Goal: Book appointment/travel/reservation

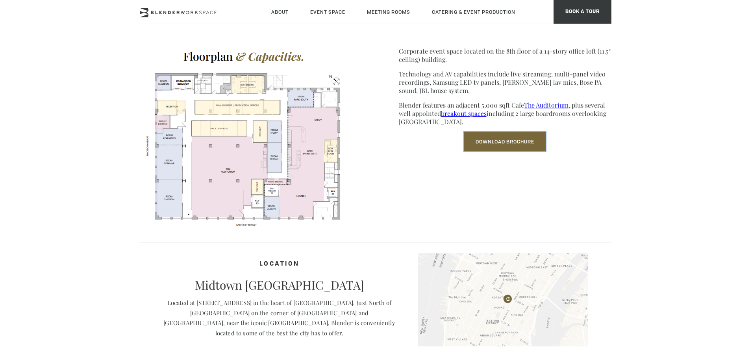
click at [517, 141] on link "Download Brochure" at bounding box center [505, 141] width 82 height 19
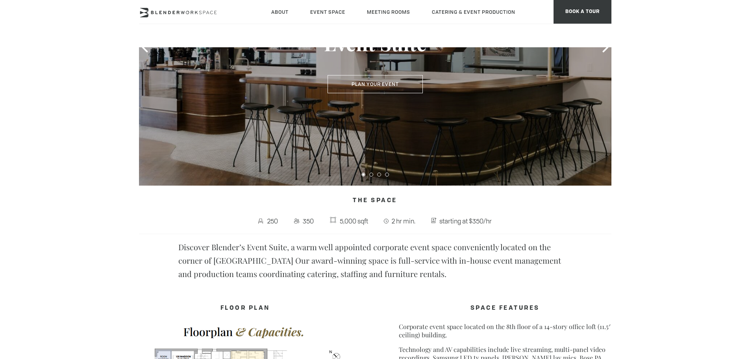
scroll to position [30, 0]
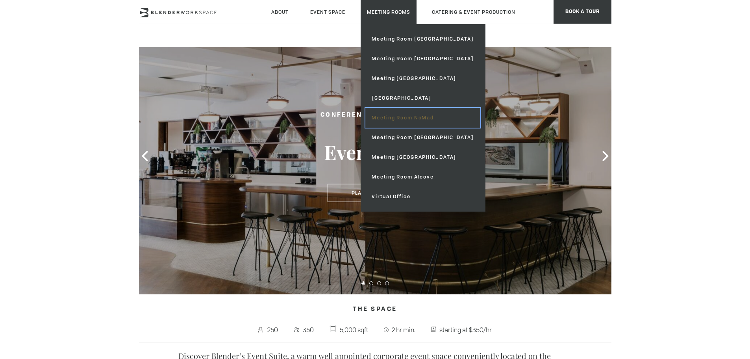
click at [400, 117] on link "Meeting Room NoMad" at bounding box center [422, 118] width 115 height 20
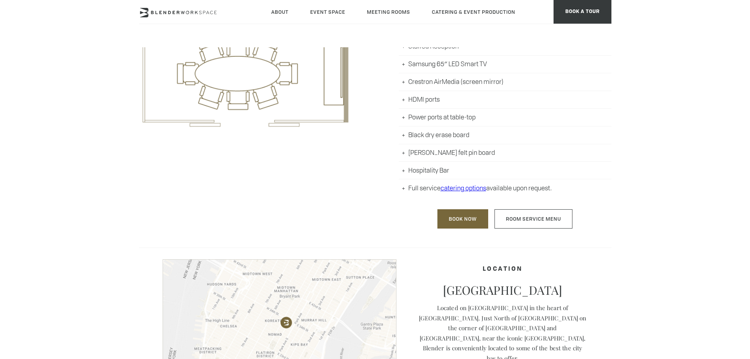
scroll to position [433, 0]
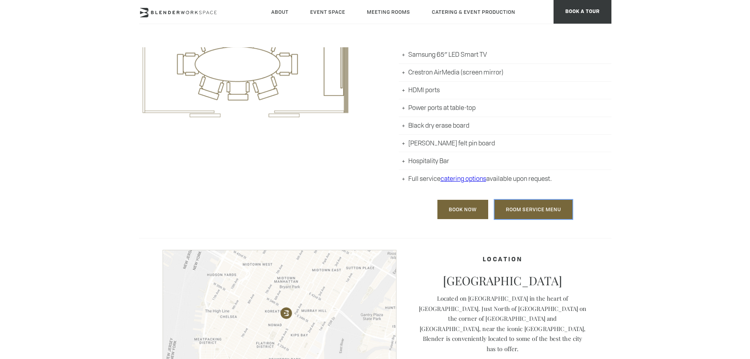
click at [526, 210] on link "Room Service Menu" at bounding box center [534, 209] width 78 height 19
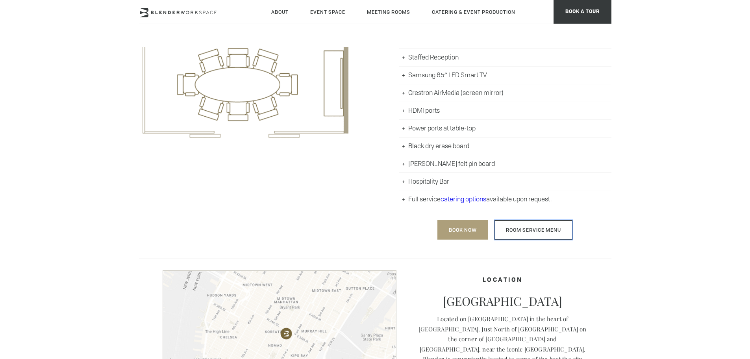
scroll to position [413, 0]
click at [462, 231] on link "Book Now" at bounding box center [463, 228] width 51 height 19
click at [452, 225] on link "Book Now" at bounding box center [463, 228] width 51 height 19
click at [454, 228] on link "Book Now" at bounding box center [463, 228] width 51 height 19
click at [454, 233] on link "Book Now" at bounding box center [463, 228] width 51 height 19
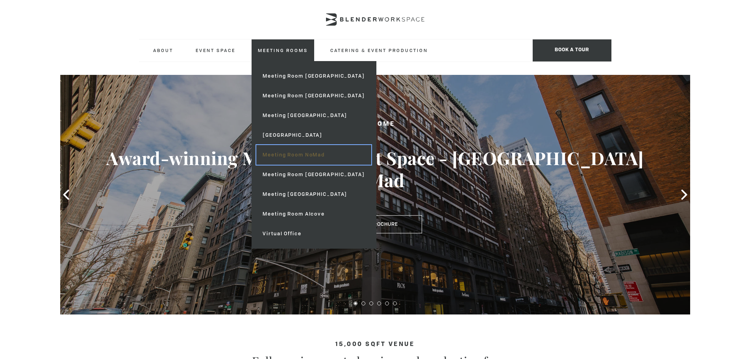
click at [304, 152] on link "Meeting Room NoMad" at bounding box center [313, 155] width 115 height 20
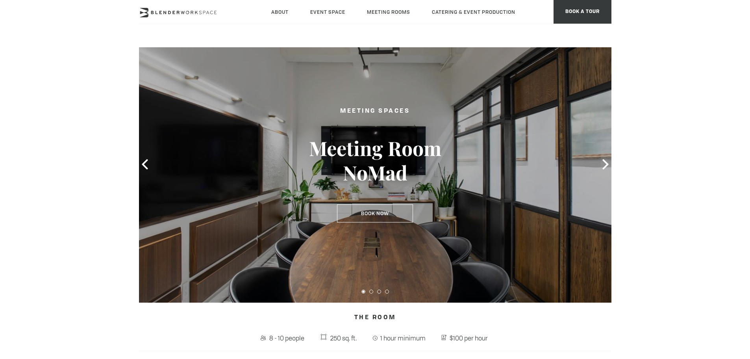
scroll to position [20, 0]
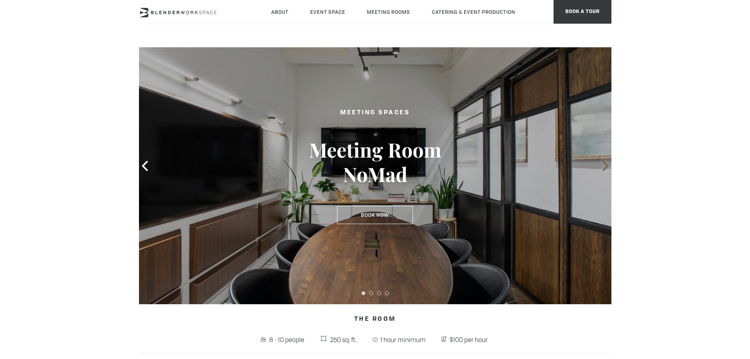
click at [604, 167] on icon at bounding box center [606, 166] width 10 height 10
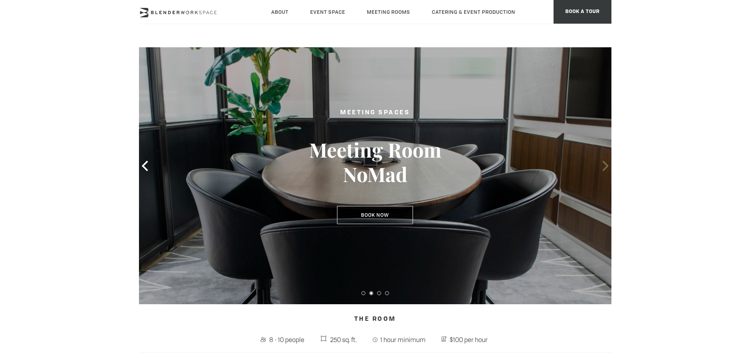
click at [604, 167] on icon at bounding box center [606, 166] width 10 height 10
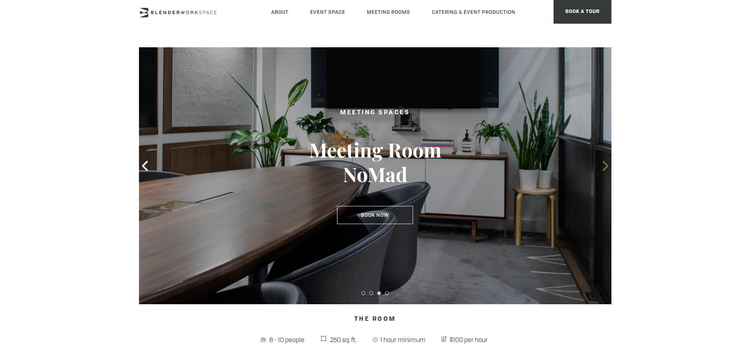
click at [604, 167] on icon at bounding box center [606, 166] width 10 height 10
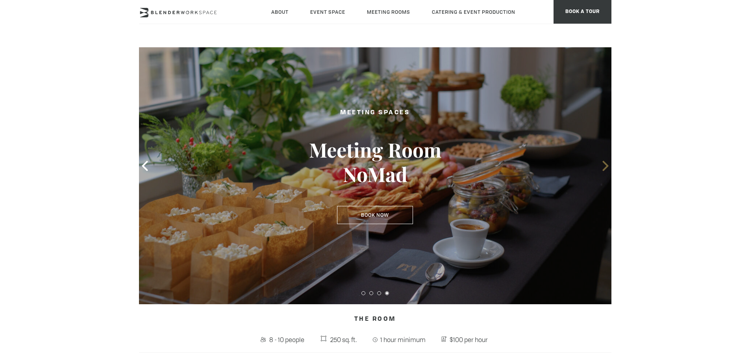
click at [604, 167] on icon at bounding box center [606, 166] width 10 height 10
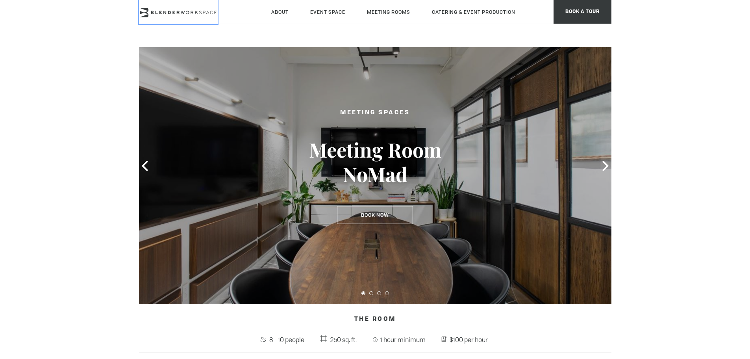
click at [165, 15] on icon at bounding box center [178, 12] width 79 height 9
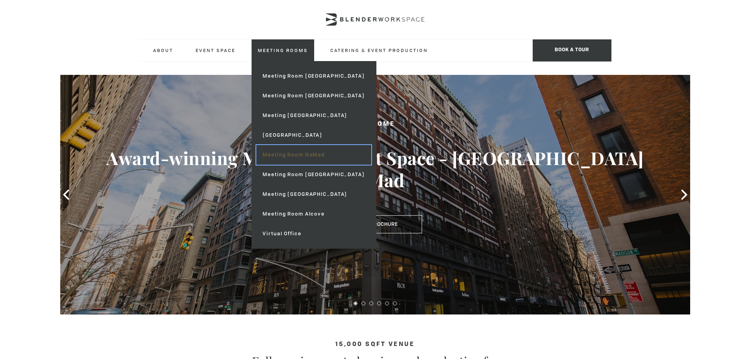
click at [301, 152] on link "Meeting Room NoMad" at bounding box center [313, 155] width 115 height 20
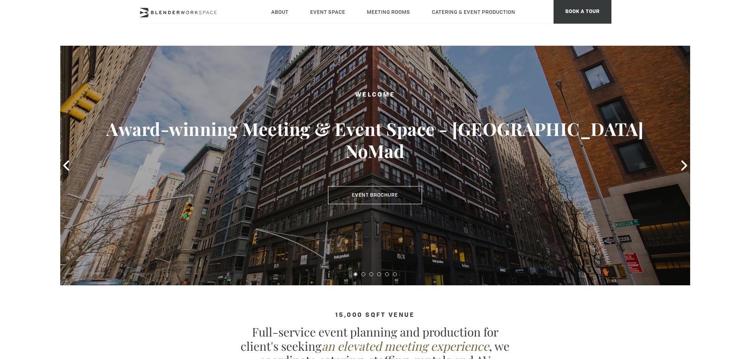
scroll to position [10, 0]
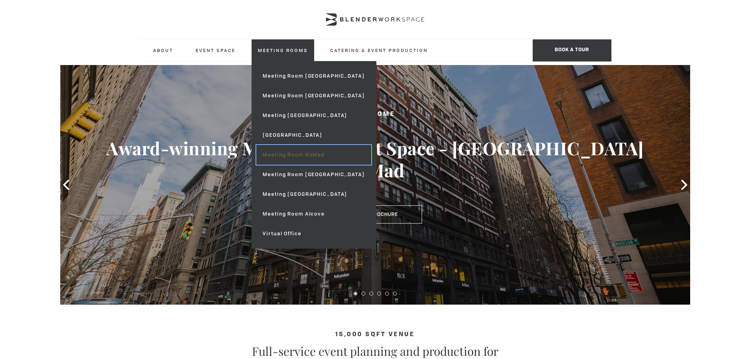
click at [300, 156] on link "Meeting Room NoMad" at bounding box center [313, 155] width 115 height 20
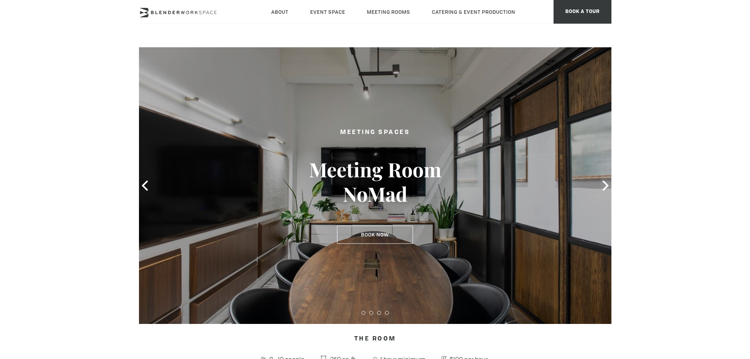
type div "[DATE]"
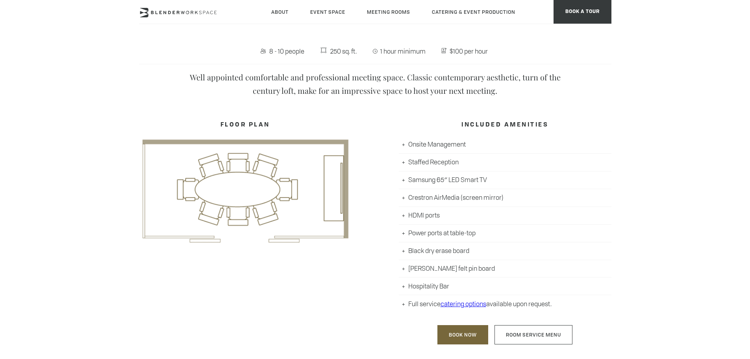
scroll to position [453, 0]
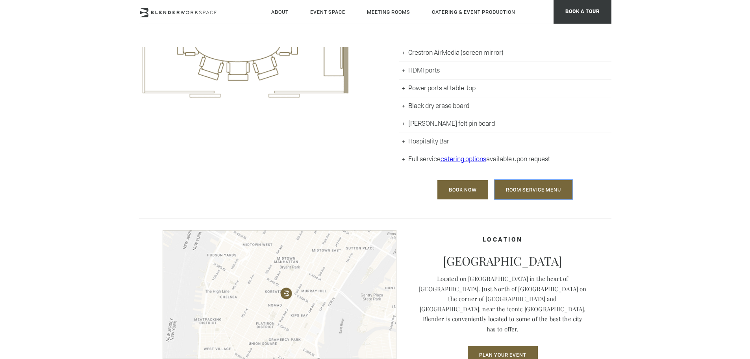
click at [536, 187] on link "Room Service Menu" at bounding box center [534, 189] width 78 height 19
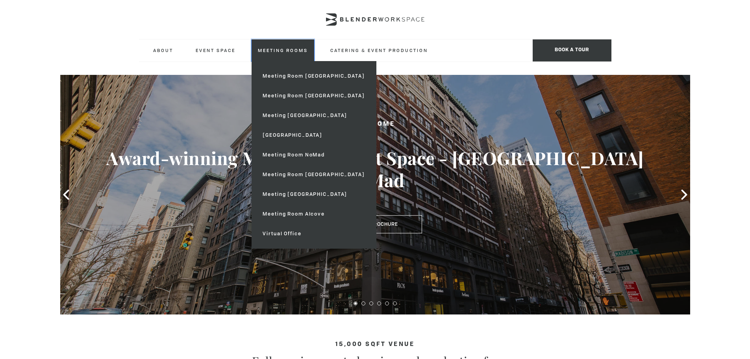
click at [281, 51] on link "Meeting Rooms" at bounding box center [283, 50] width 63 height 22
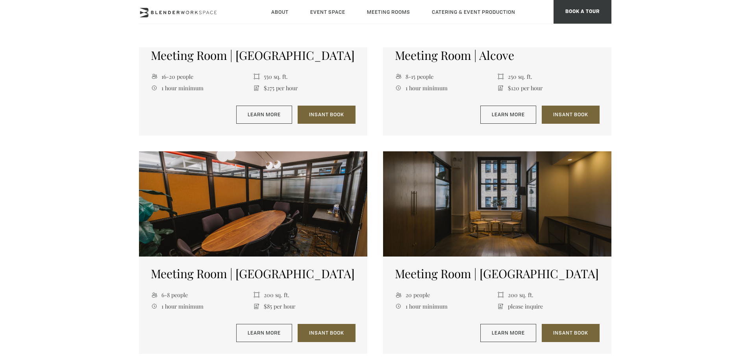
scroll to position [896, 0]
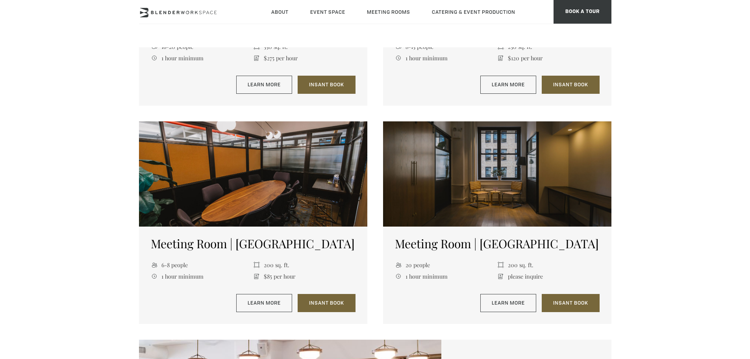
click at [496, 178] on div at bounding box center [497, 174] width 228 height 106
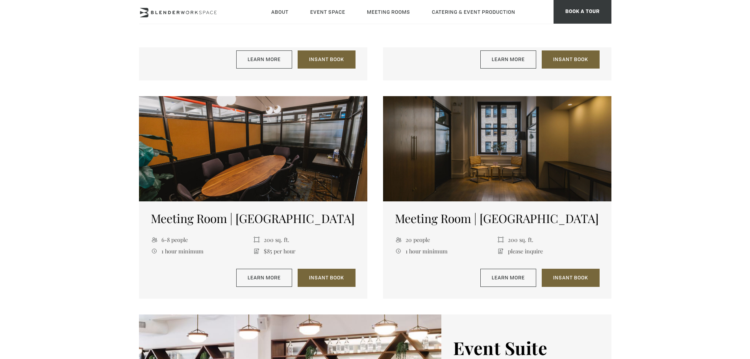
scroll to position [916, 0]
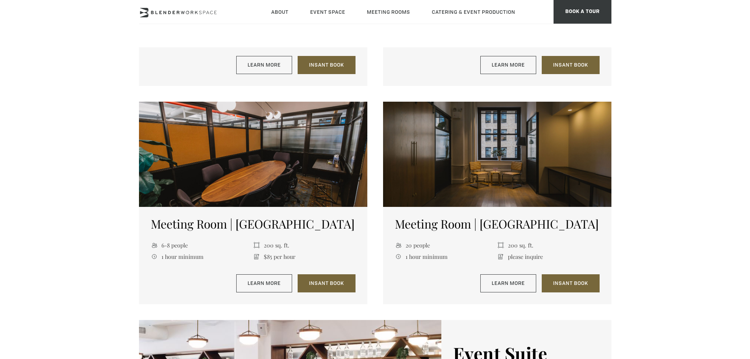
drag, startPoint x: 451, startPoint y: 178, endPoint x: 561, endPoint y: 167, distance: 110.8
click at [560, 167] on div at bounding box center [497, 155] width 228 height 106
drag, startPoint x: 561, startPoint y: 167, endPoint x: 506, endPoint y: 166, distance: 54.7
click at [508, 166] on div at bounding box center [497, 155] width 228 height 106
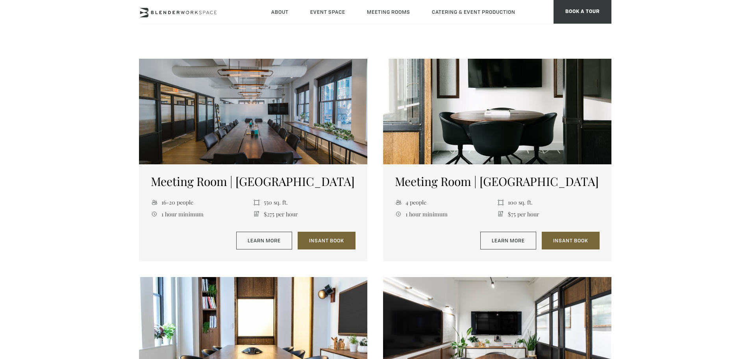
scroll to position [305, 0]
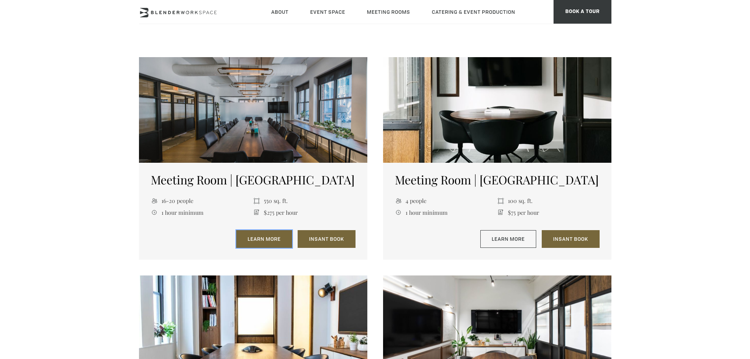
click at [262, 237] on link "Learn More" at bounding box center [264, 239] width 56 height 18
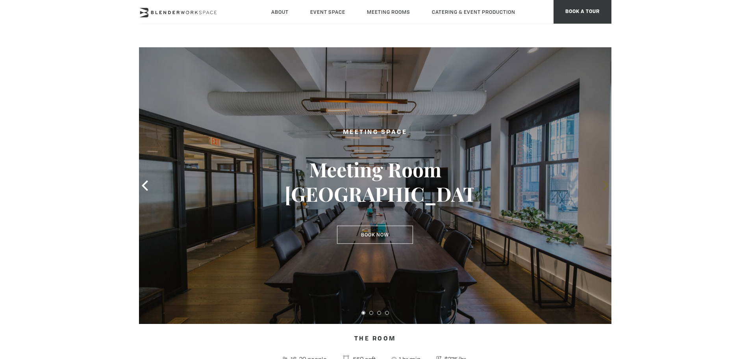
click at [605, 187] on icon at bounding box center [606, 185] width 6 height 10
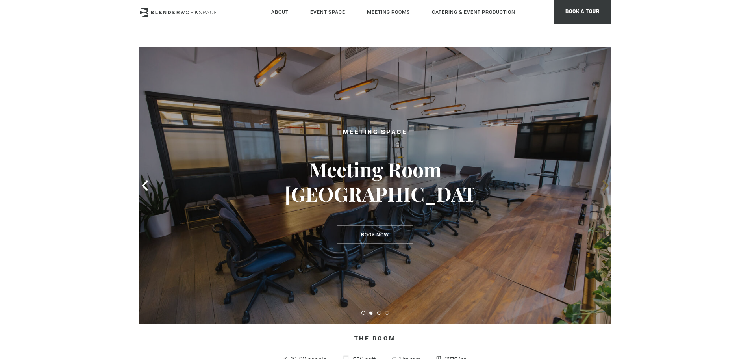
click at [605, 187] on icon at bounding box center [606, 185] width 6 height 10
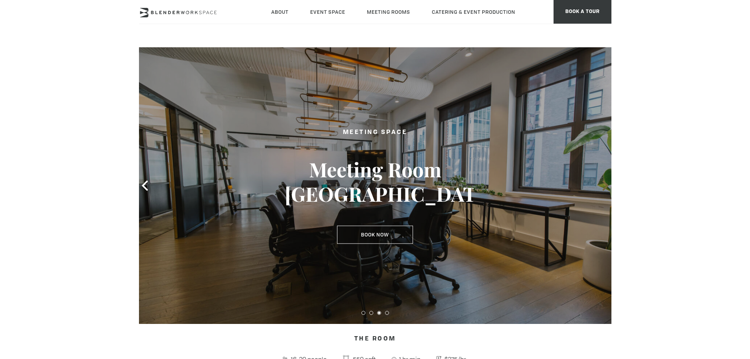
click at [605, 187] on icon at bounding box center [606, 185] width 6 height 10
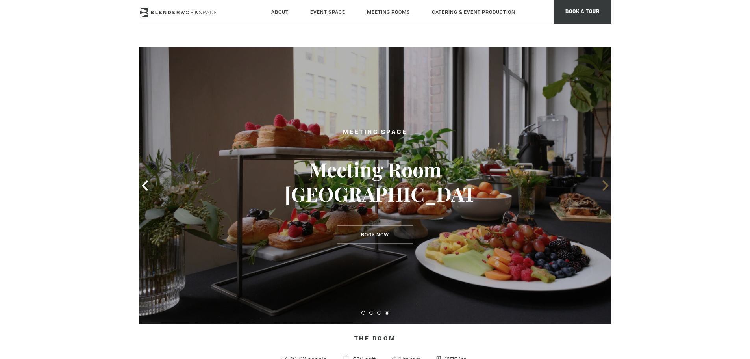
click at [605, 187] on icon at bounding box center [606, 185] width 6 height 10
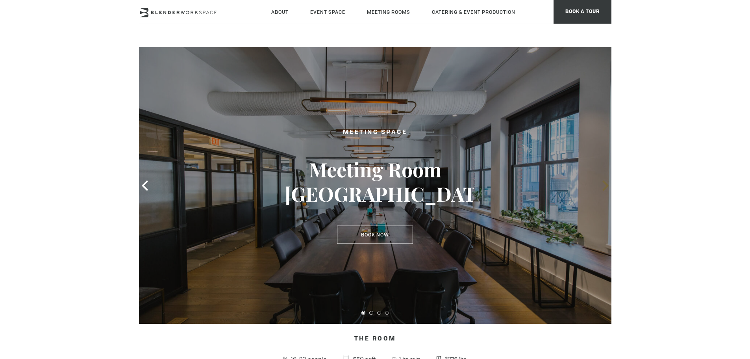
click at [605, 187] on icon at bounding box center [606, 185] width 6 height 10
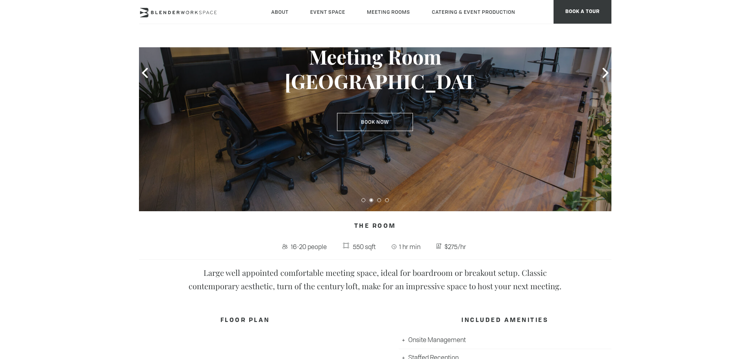
scroll to position [108, 0]
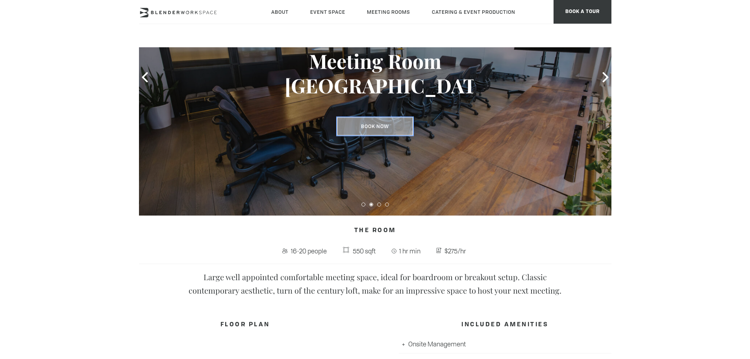
click at [354, 126] on link "Book Now" at bounding box center [375, 126] width 76 height 18
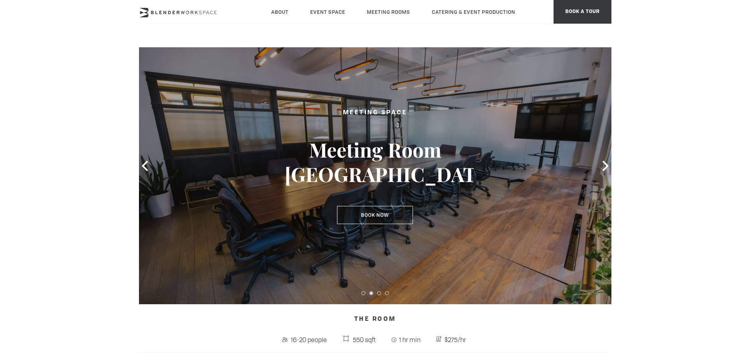
scroll to position [0, 0]
